Goal: Information Seeking & Learning: Understand process/instructions

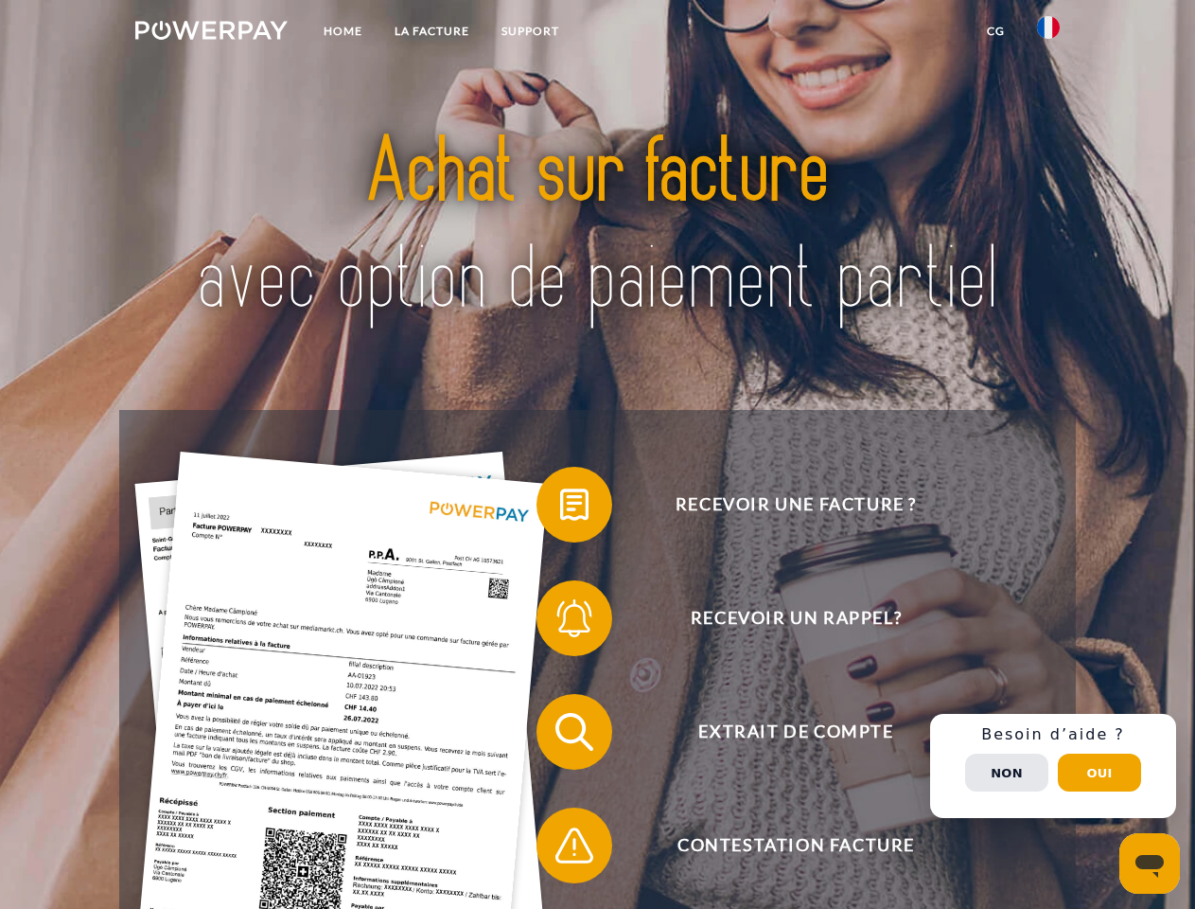
click at [211, 33] on img at bounding box center [211, 30] width 152 height 19
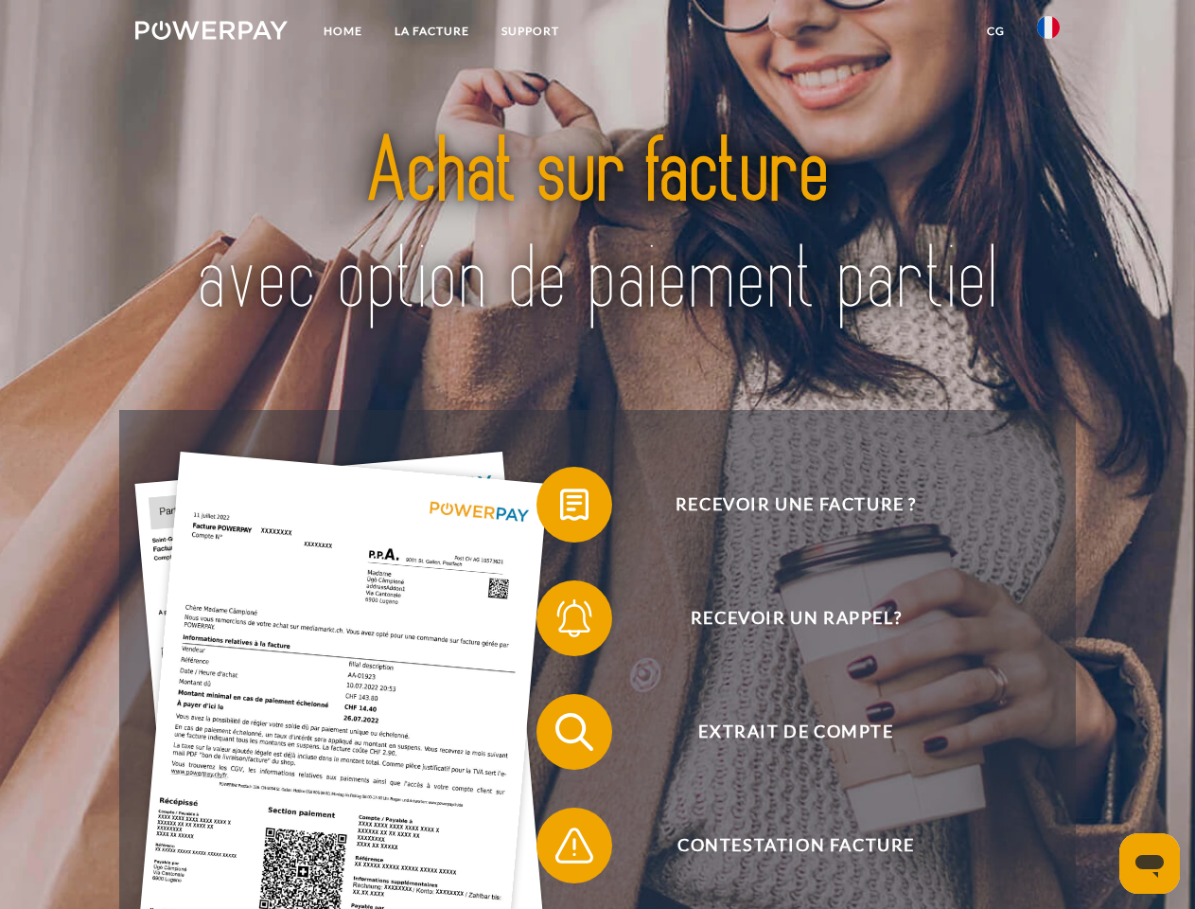
click at [1049, 33] on img at bounding box center [1048, 27] width 23 height 23
click at [996, 31] on link "CG" at bounding box center [996, 31] width 50 height 34
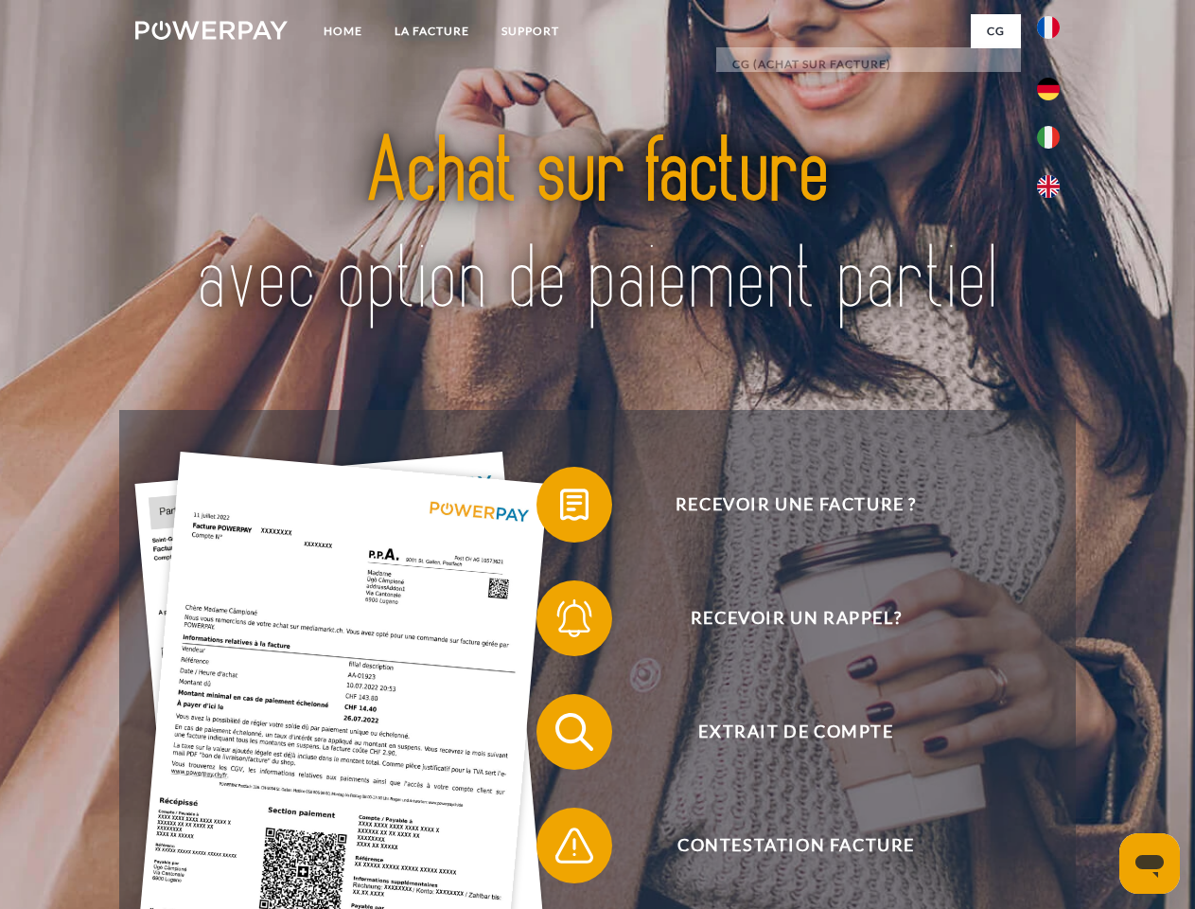
click at [560, 508] on span at bounding box center [546, 504] width 95 height 95
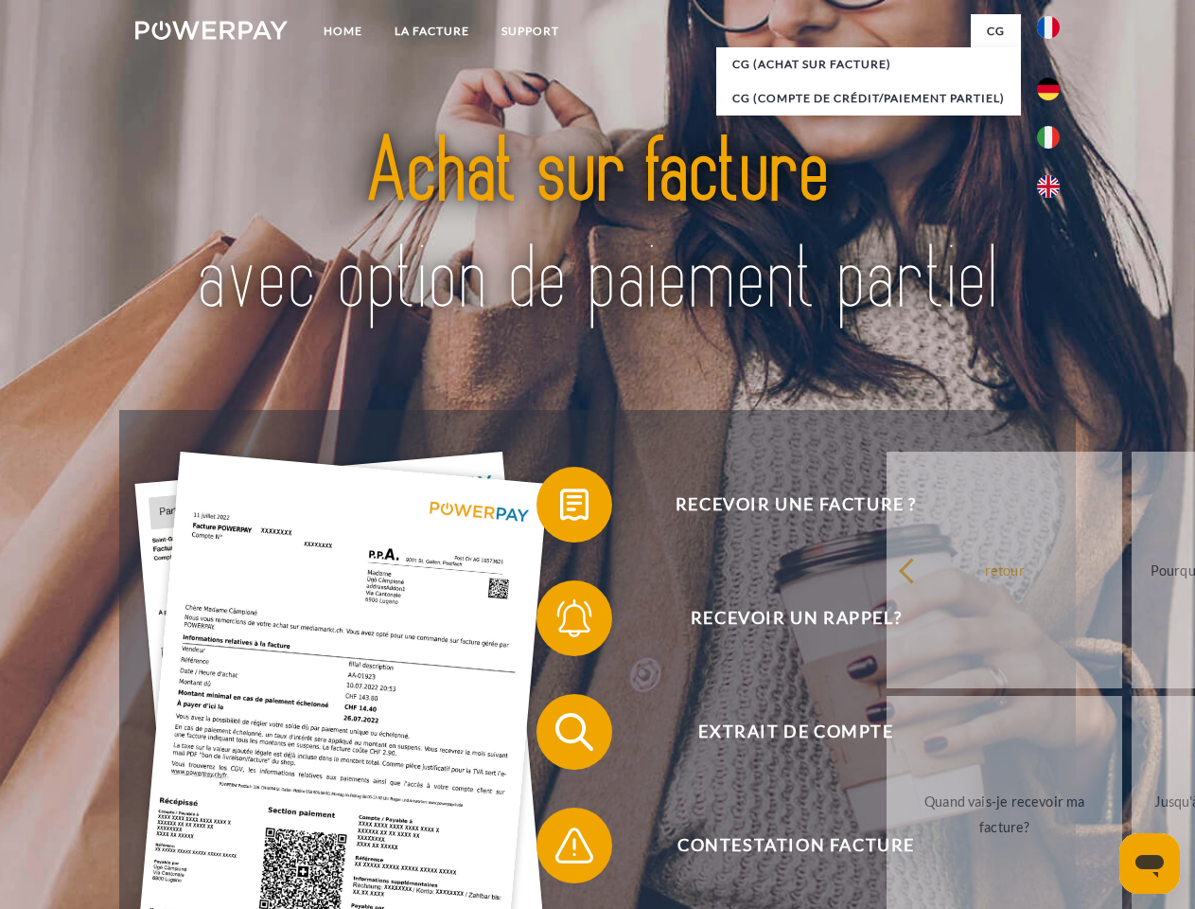
click at [560, 622] on span at bounding box center [546, 618] width 95 height 95
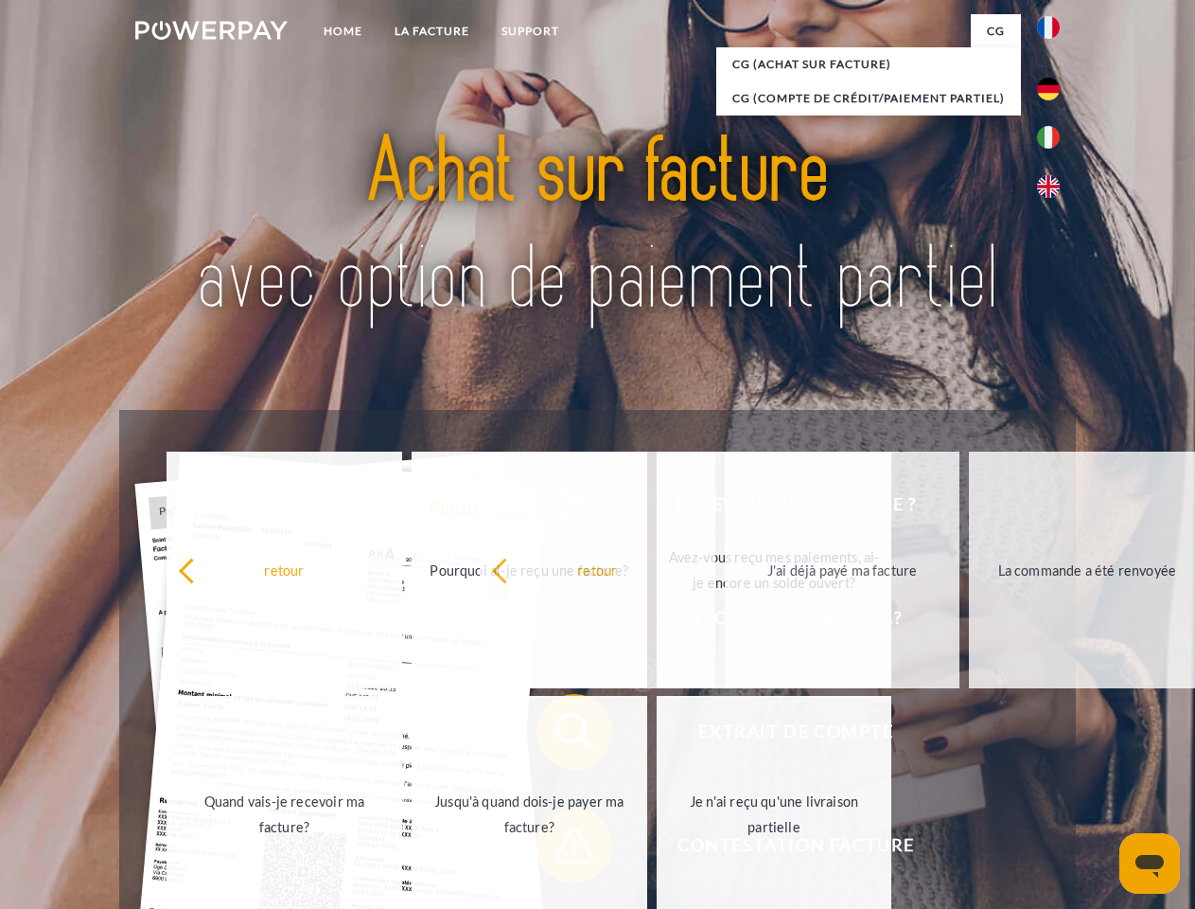
click at [560, 849] on span at bounding box center [546, 845] width 95 height 95
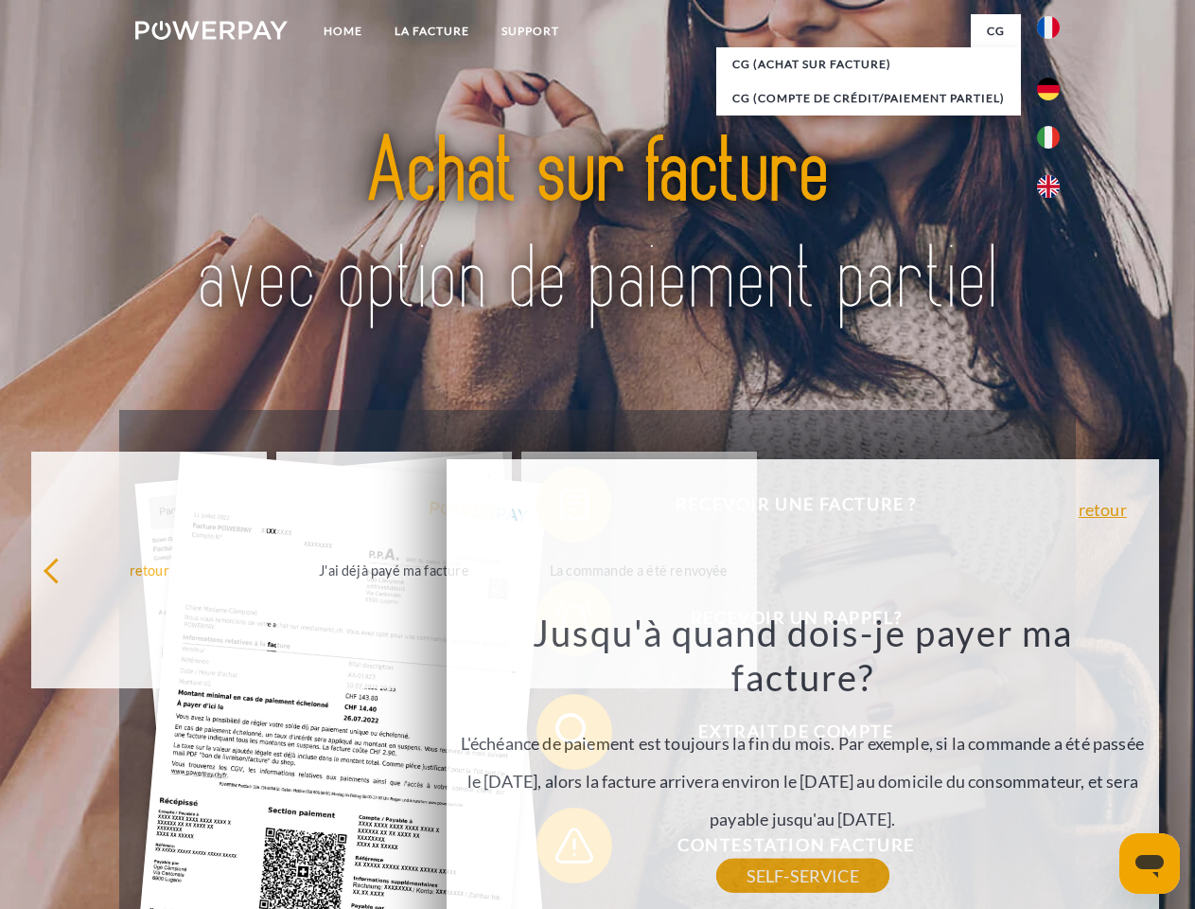
click at [1053, 766] on div "Recevoir une facture ? Recevoir un rappel? Extrait de compte retour" at bounding box center [597, 788] width 956 height 757
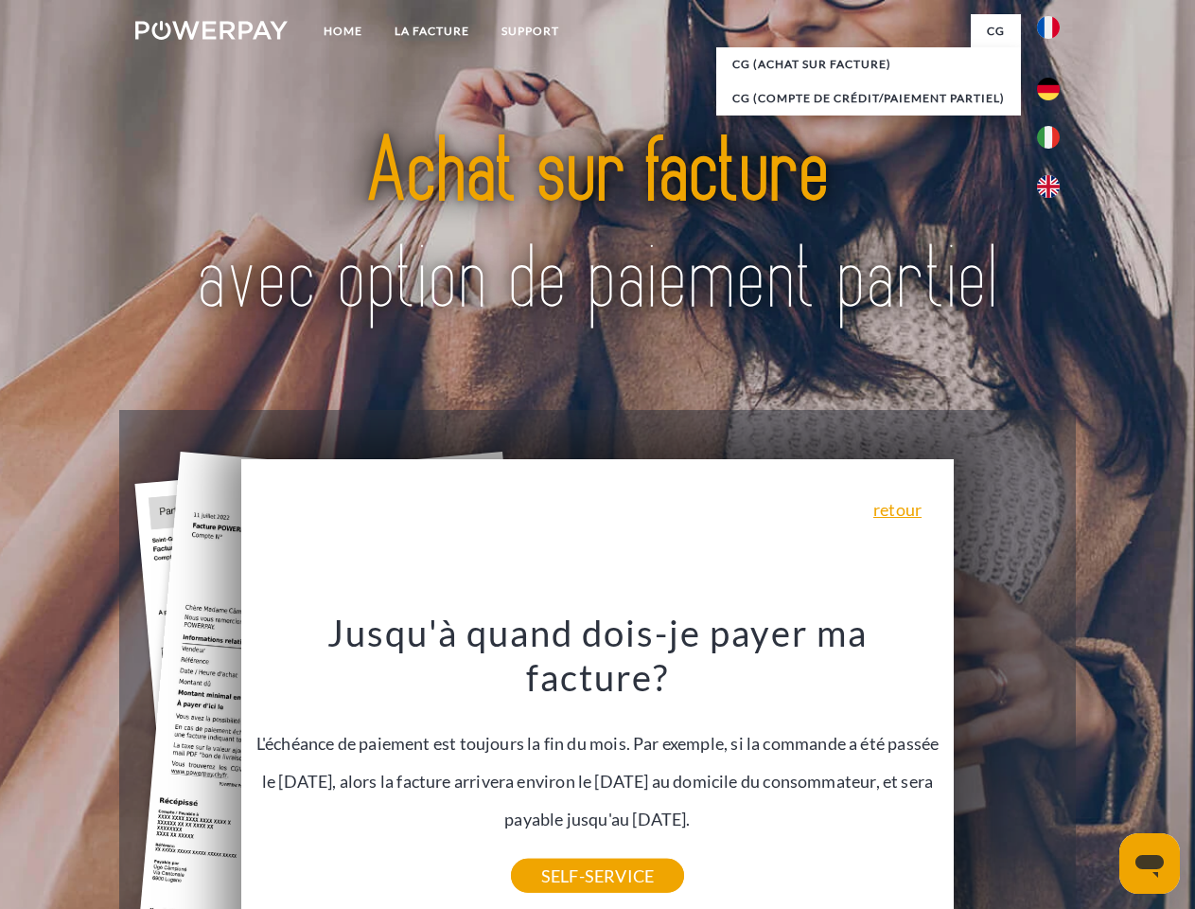
click at [1007, 769] on span "Extrait de compte" at bounding box center [796, 732] width 464 height 76
click at [1100, 772] on header "Home LA FACTURE Support" at bounding box center [597, 653] width 1195 height 1307
